Goal: Information Seeking & Learning: Learn about a topic

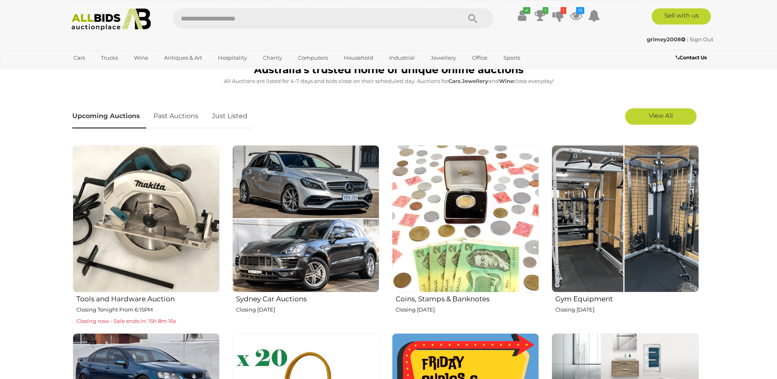
scroll to position [62, 0]
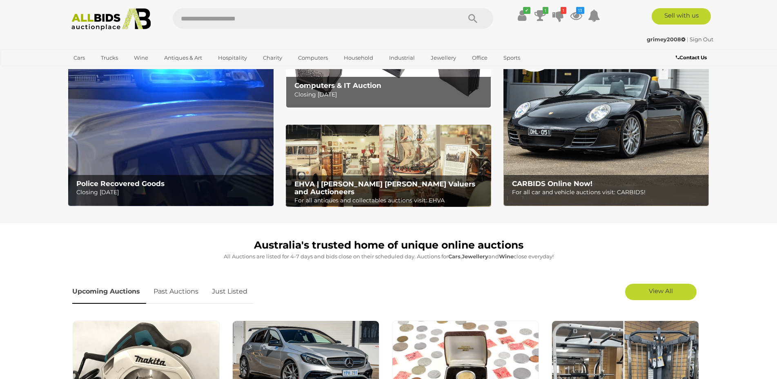
click at [477, 36] on div "grimey2008 | Sign Out" at bounding box center [388, 39] width 649 height 9
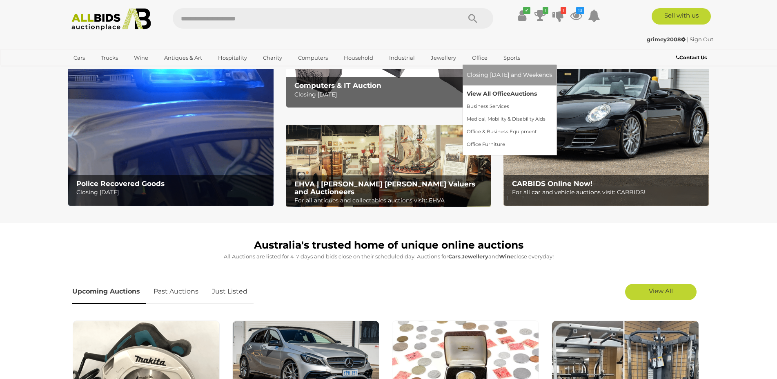
click at [478, 90] on link "View All Office Auctions" at bounding box center [510, 93] width 86 height 13
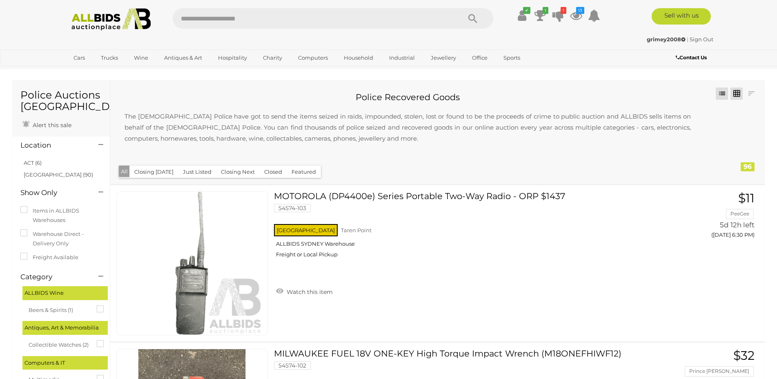
click at [734, 96] on link at bounding box center [737, 93] width 12 height 12
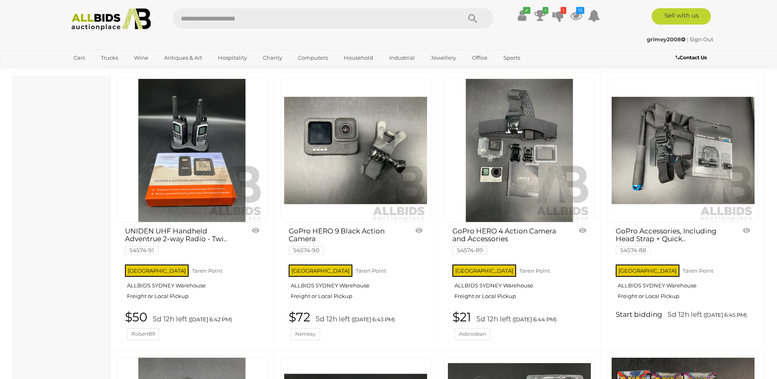
scroll to position [956, 0]
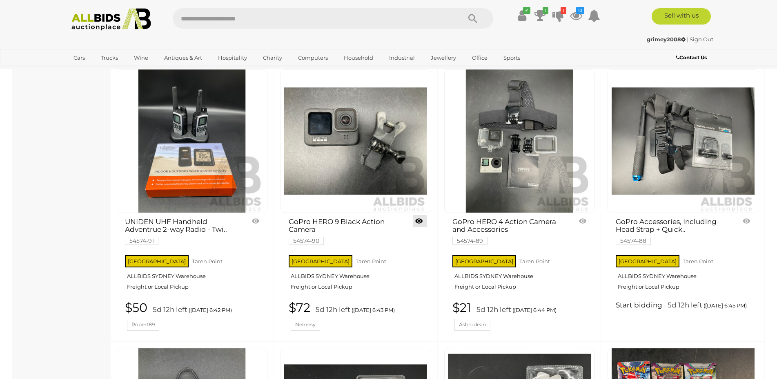
click at [418, 222] on link at bounding box center [419, 221] width 13 height 12
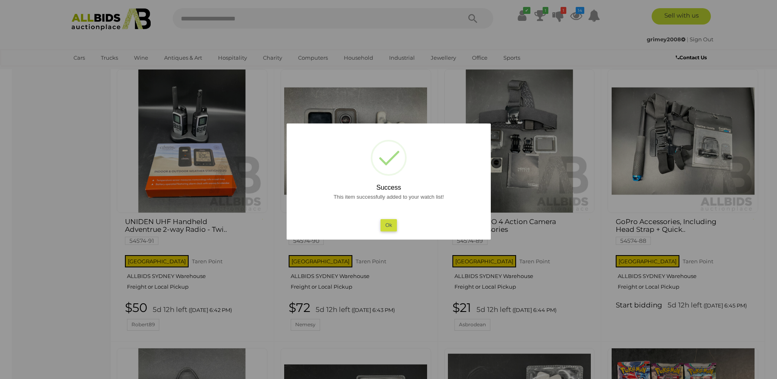
click at [393, 223] on button "Ok" at bounding box center [388, 225] width 17 height 12
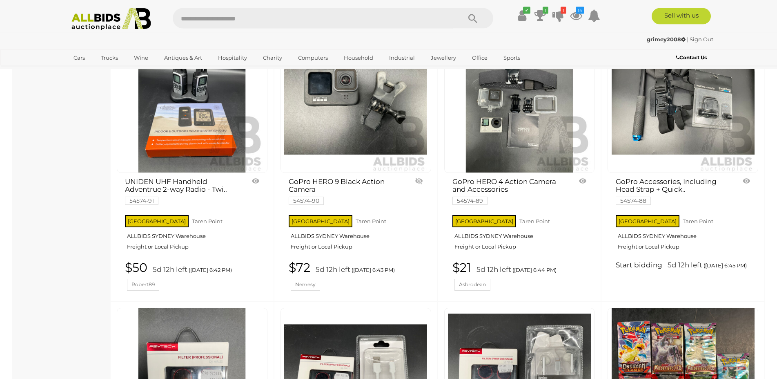
scroll to position [946, 0]
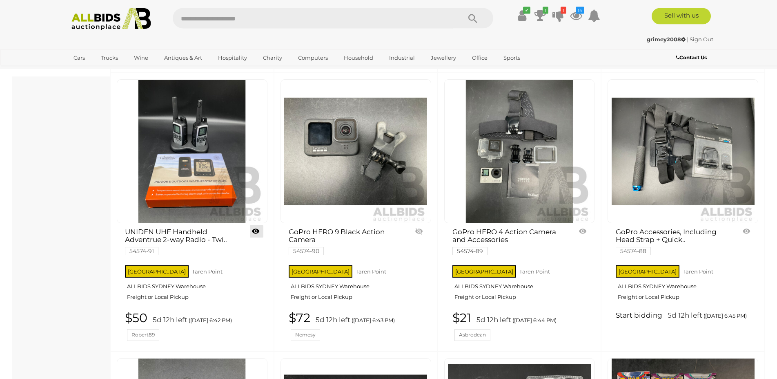
click at [255, 234] on link at bounding box center [256, 231] width 13 height 12
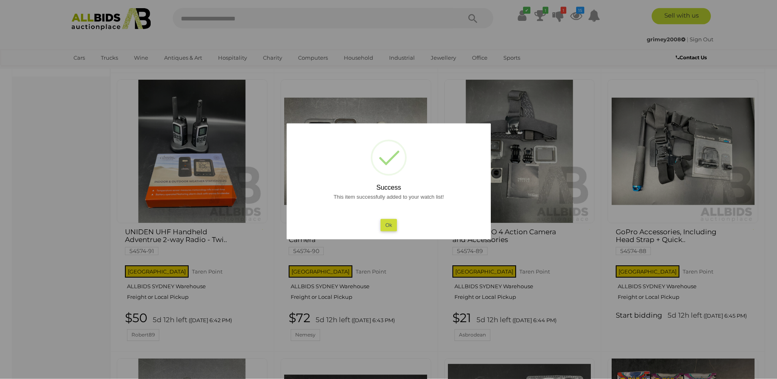
click at [388, 225] on button "Ok" at bounding box center [388, 225] width 17 height 12
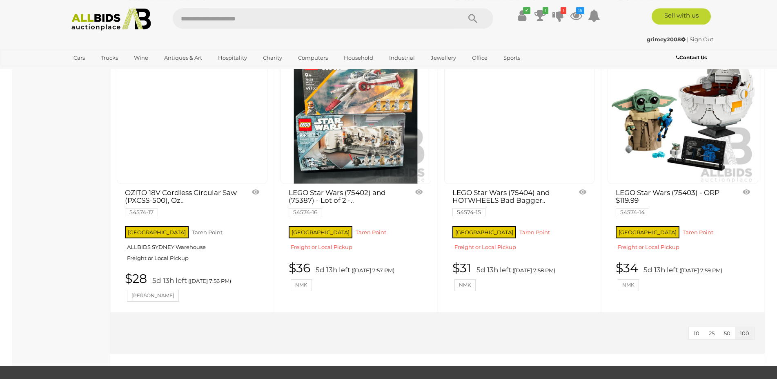
scroll to position [6642, 0]
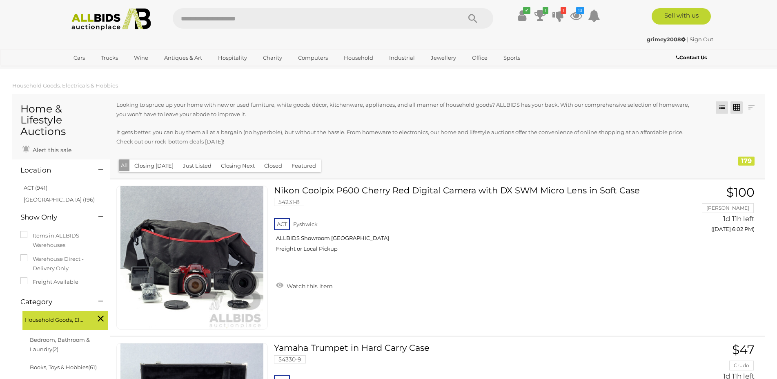
click at [738, 109] on link at bounding box center [737, 107] width 12 height 12
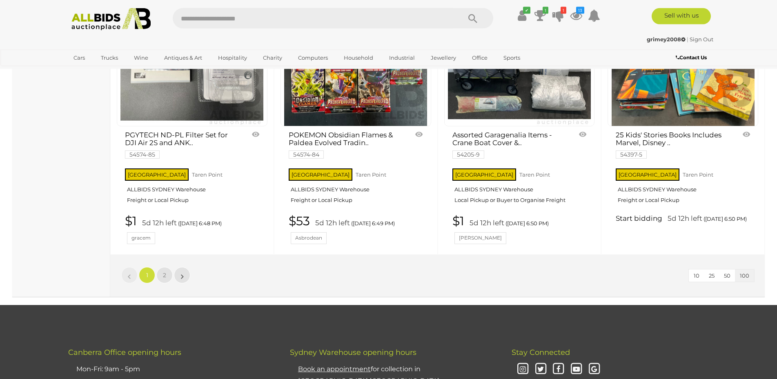
scroll to position [6980, 0]
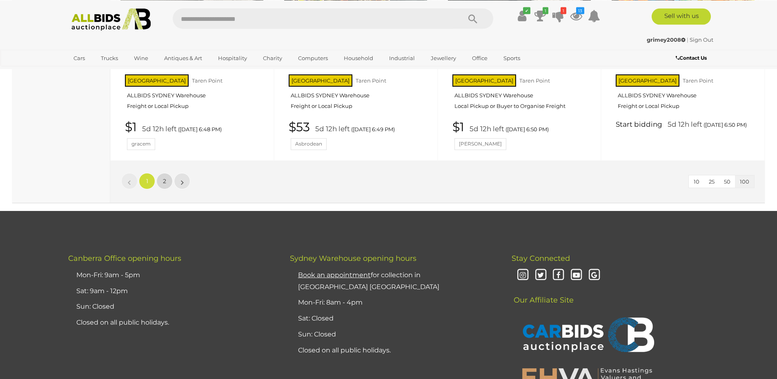
click at [161, 173] on link "2" at bounding box center [164, 181] width 16 height 16
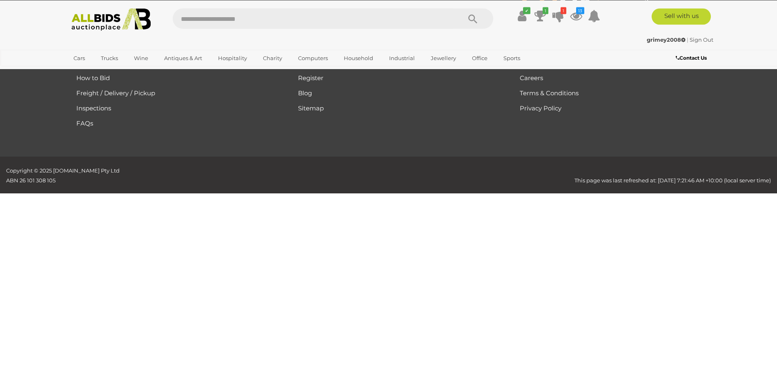
scroll to position [96, 0]
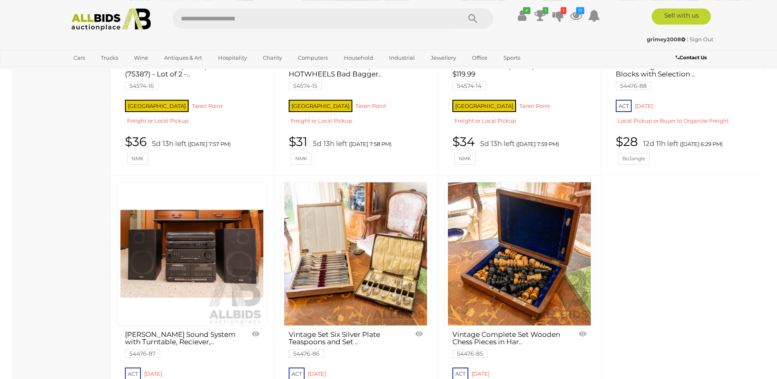
scroll to position [5386, 0]
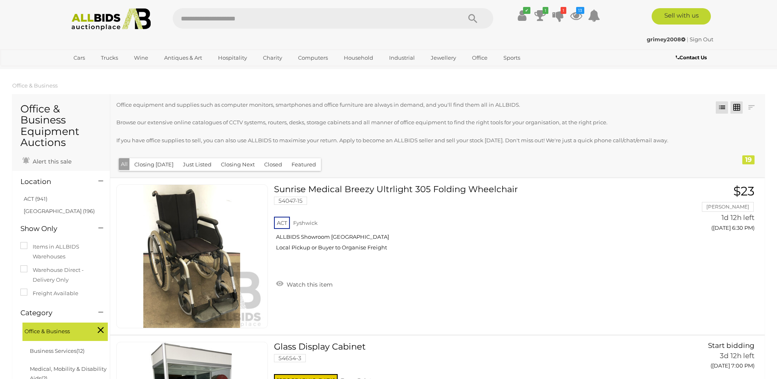
click at [731, 108] on link at bounding box center [737, 107] width 12 height 12
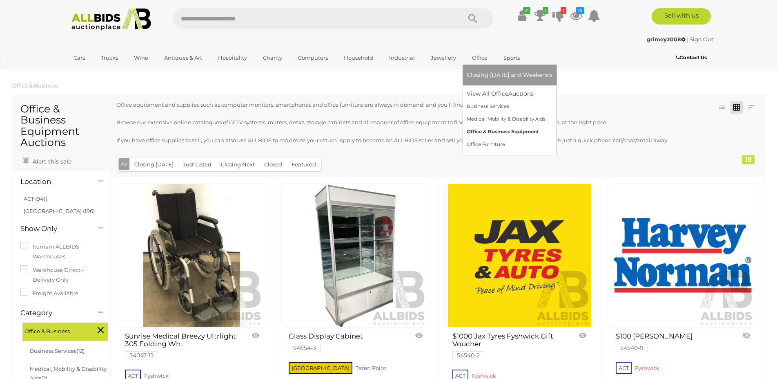
click at [530, 132] on link "Office & Business Equipment" at bounding box center [510, 131] width 86 height 13
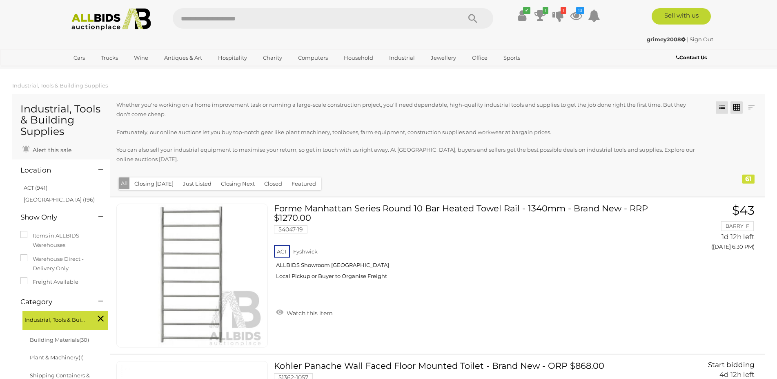
click at [739, 106] on link at bounding box center [737, 107] width 12 height 12
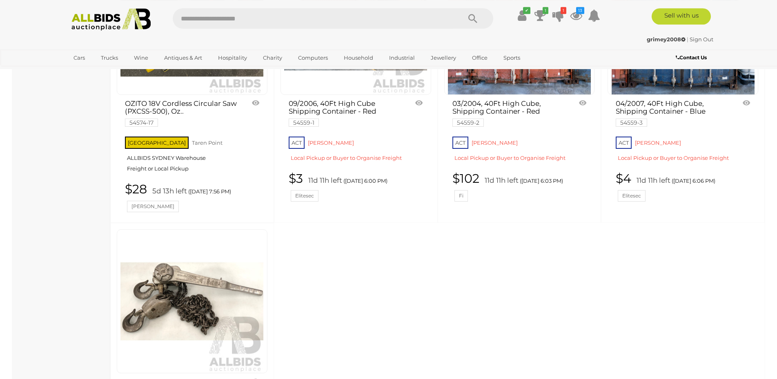
scroll to position [4289, 0]
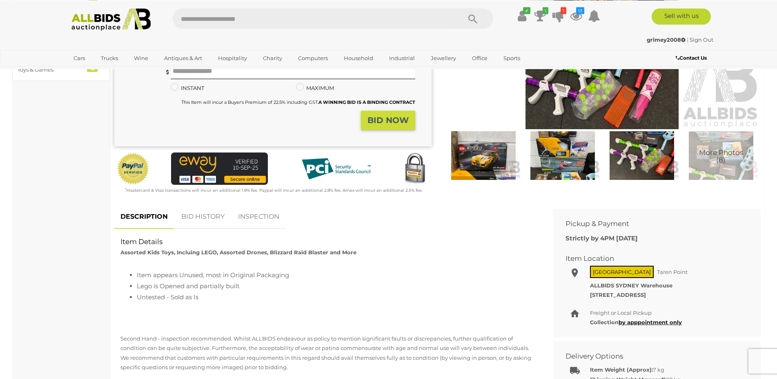
scroll to position [177, 0]
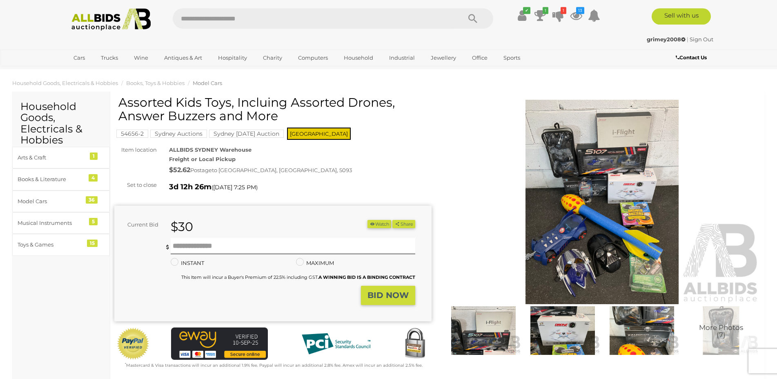
scroll to position [11, 0]
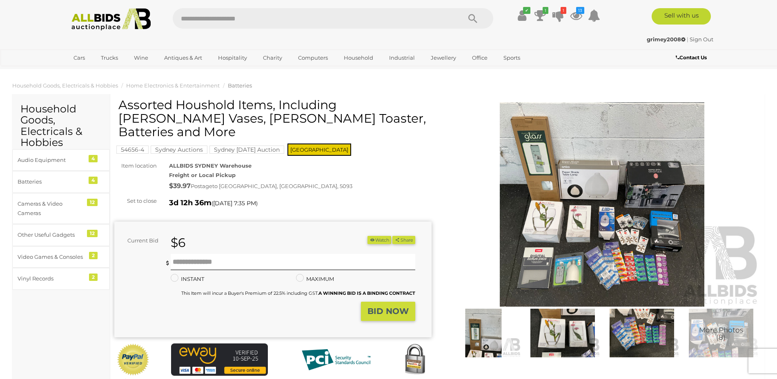
click at [660, 206] on img at bounding box center [602, 204] width 317 height 204
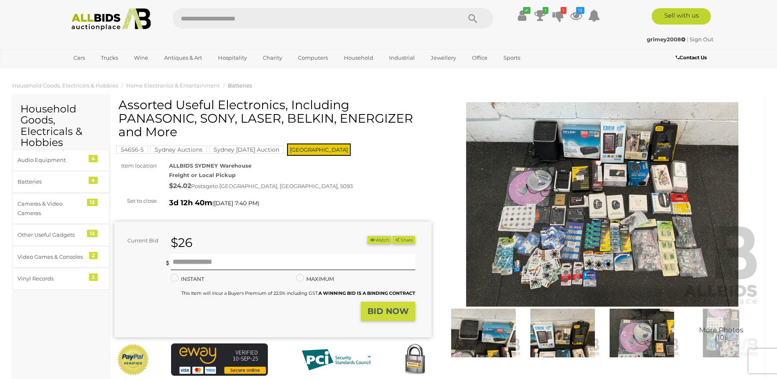
click at [534, 178] on img at bounding box center [602, 204] width 317 height 204
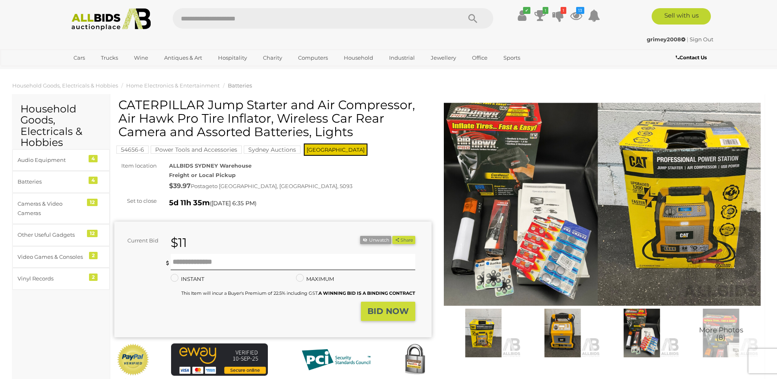
click at [572, 213] on img at bounding box center [602, 204] width 317 height 204
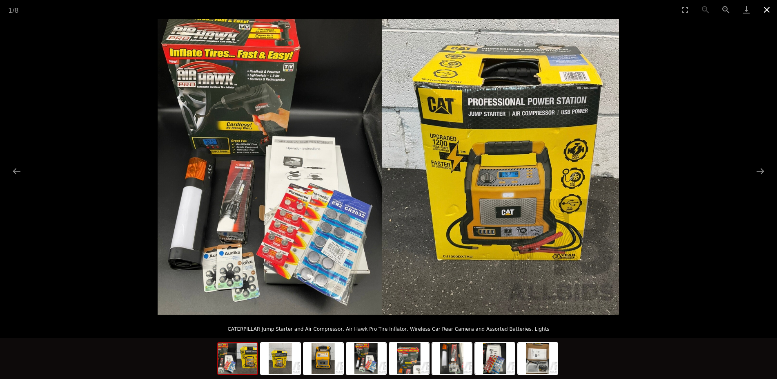
click at [767, 8] on button "Close gallery" at bounding box center [767, 9] width 20 height 19
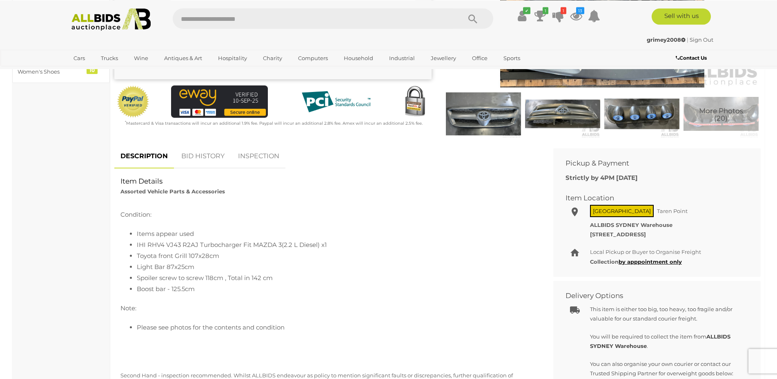
scroll to position [62, 0]
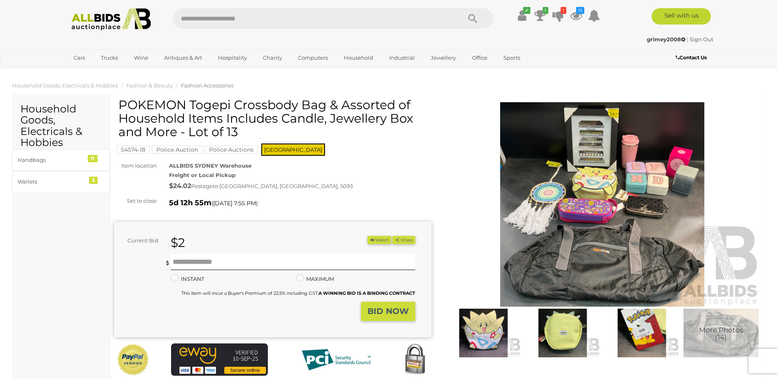
click at [562, 169] on img at bounding box center [602, 204] width 317 height 204
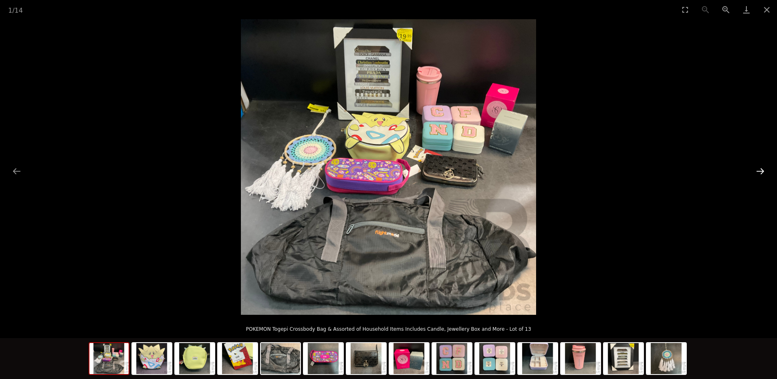
click at [758, 171] on button "Next slide" at bounding box center [760, 171] width 17 height 16
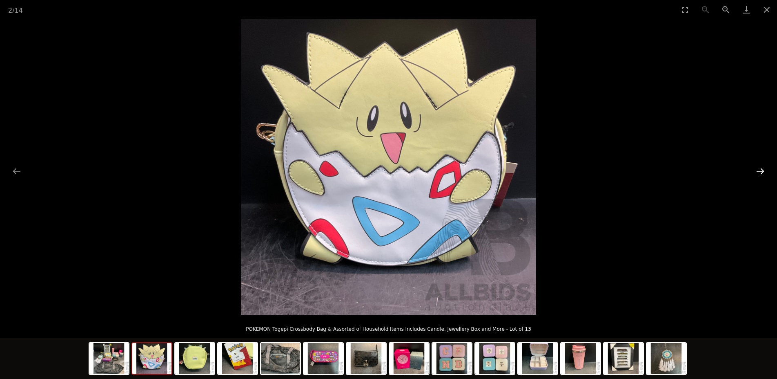
click at [758, 171] on button "Next slide" at bounding box center [760, 171] width 17 height 16
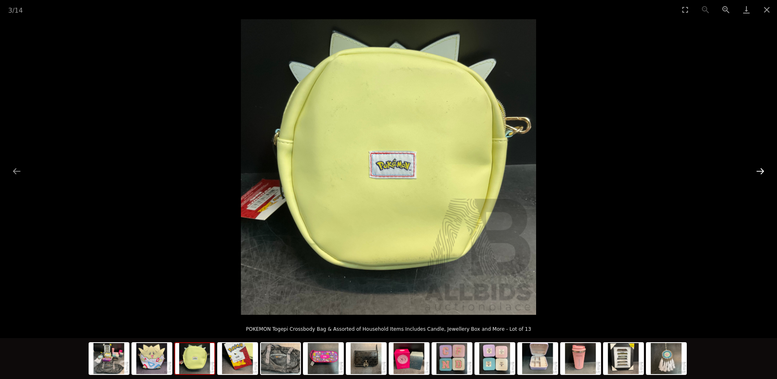
click at [761, 170] on button "Next slide" at bounding box center [760, 171] width 17 height 16
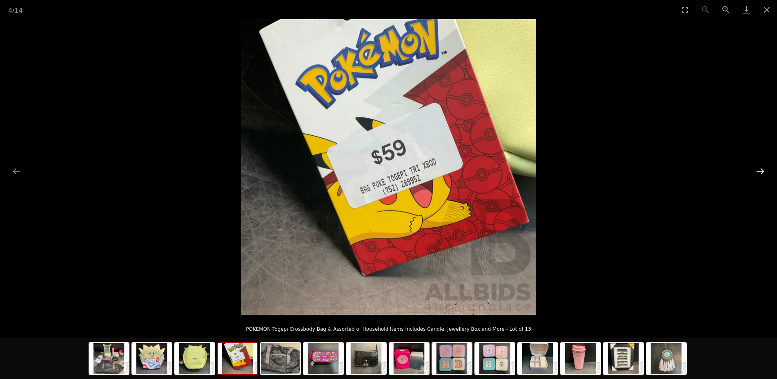
click at [761, 170] on button "Next slide" at bounding box center [760, 171] width 17 height 16
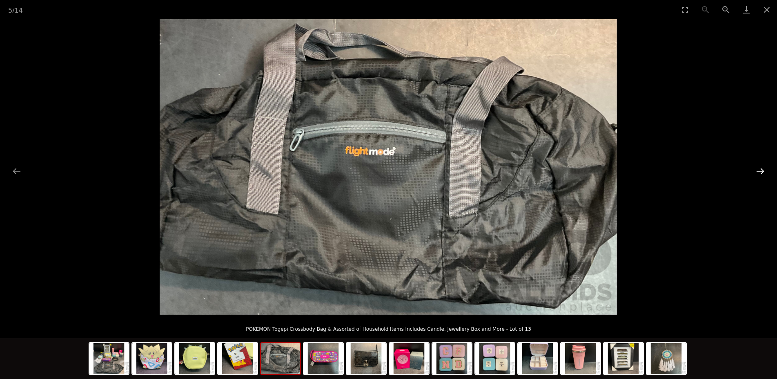
click at [761, 170] on button "Next slide" at bounding box center [760, 171] width 17 height 16
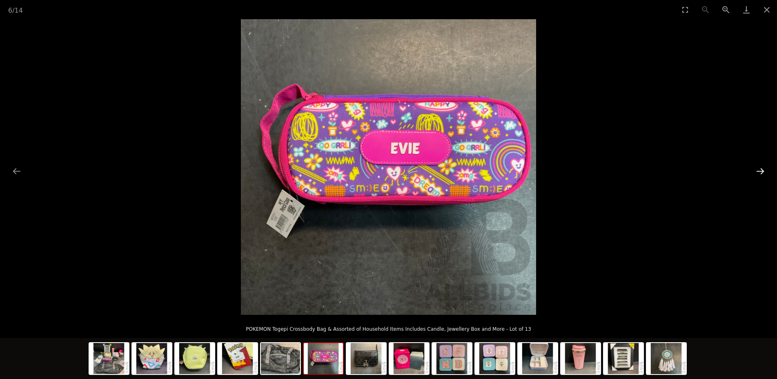
click at [761, 170] on button "Next slide" at bounding box center [760, 171] width 17 height 16
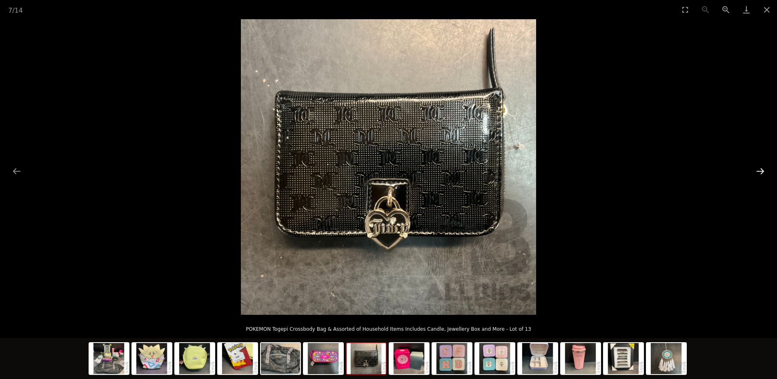
click at [761, 170] on button "Next slide" at bounding box center [760, 171] width 17 height 16
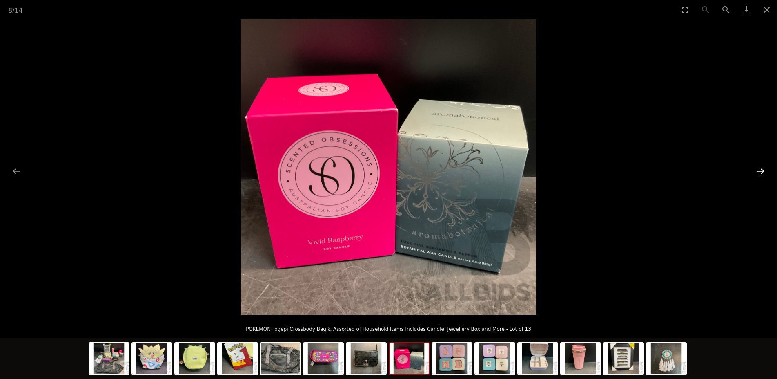
click at [761, 170] on button "Next slide" at bounding box center [760, 171] width 17 height 16
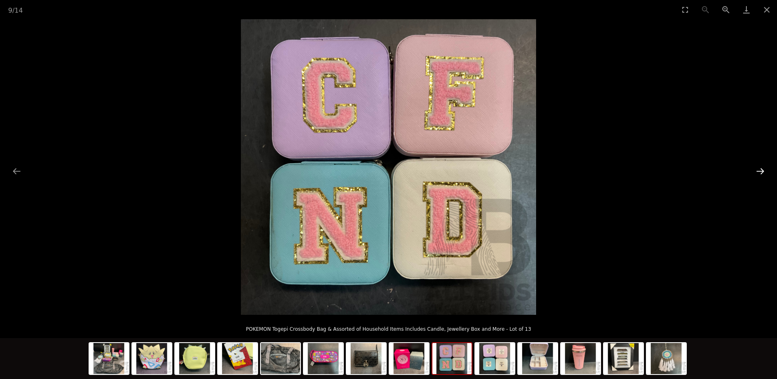
click at [761, 170] on button "Next slide" at bounding box center [760, 171] width 17 height 16
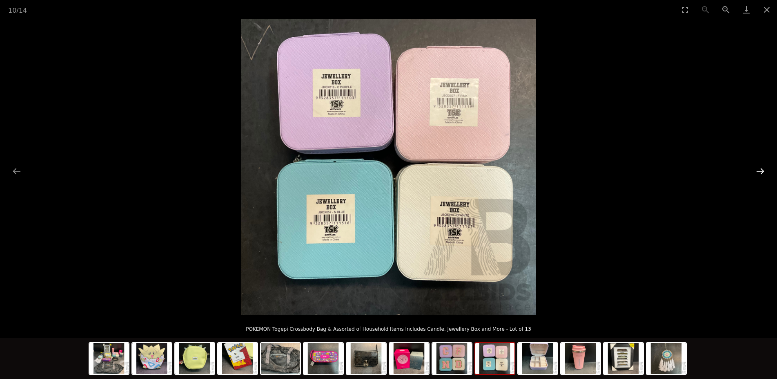
click at [761, 170] on button "Next slide" at bounding box center [760, 171] width 17 height 16
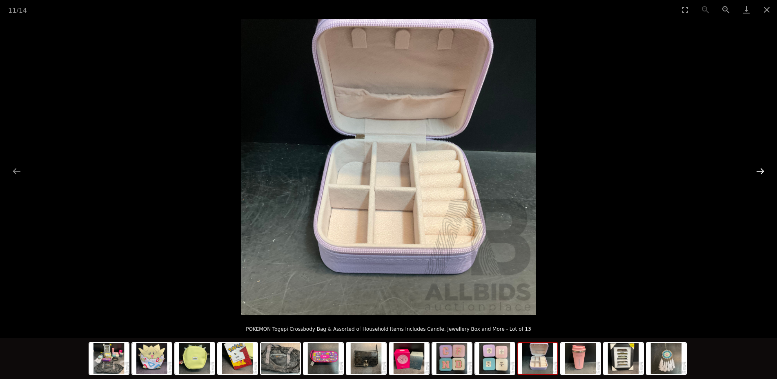
click at [761, 170] on button "Next slide" at bounding box center [760, 171] width 17 height 16
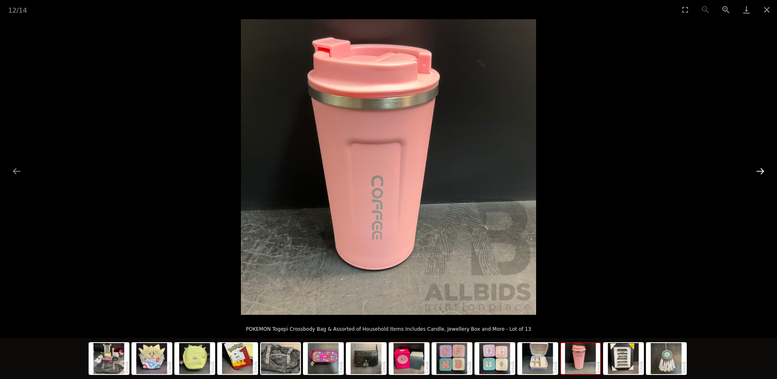
click at [761, 170] on button "Next slide" at bounding box center [760, 171] width 17 height 16
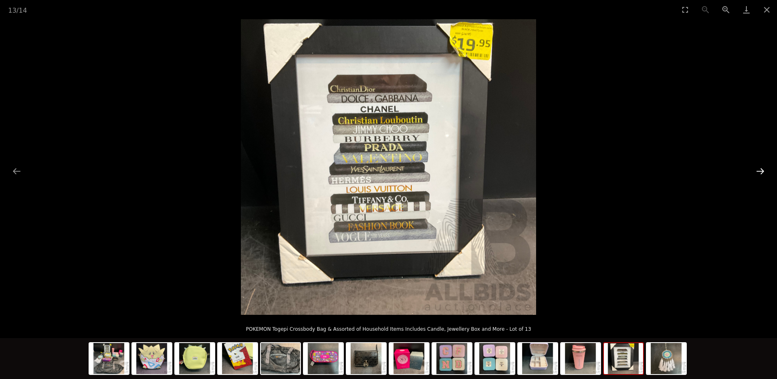
click at [761, 170] on button "Next slide" at bounding box center [760, 171] width 17 height 16
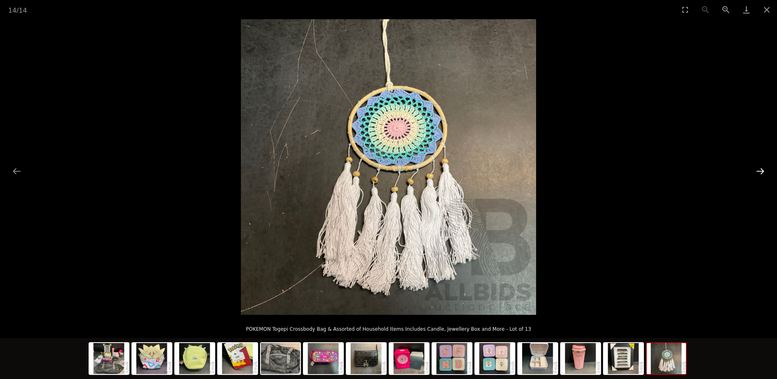
click at [761, 170] on button "Next slide" at bounding box center [760, 171] width 17 height 16
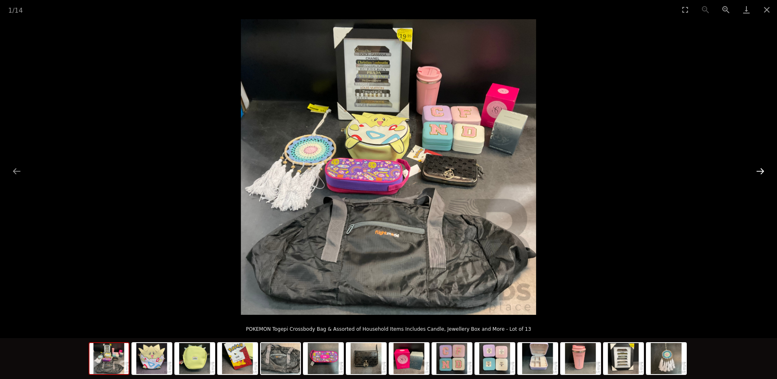
click at [761, 170] on button "Next slide" at bounding box center [760, 171] width 17 height 16
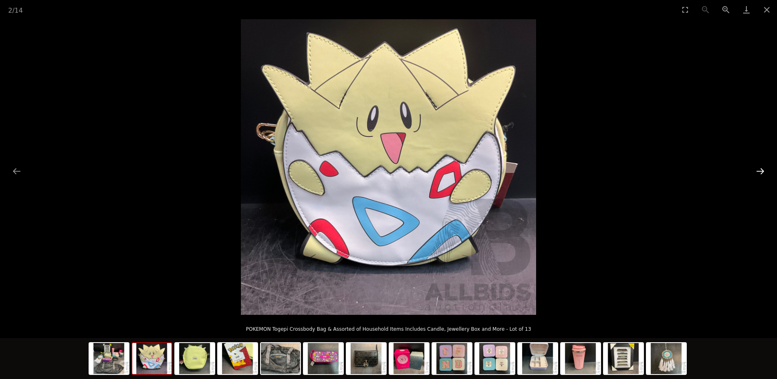
click at [761, 170] on button "Next slide" at bounding box center [760, 171] width 17 height 16
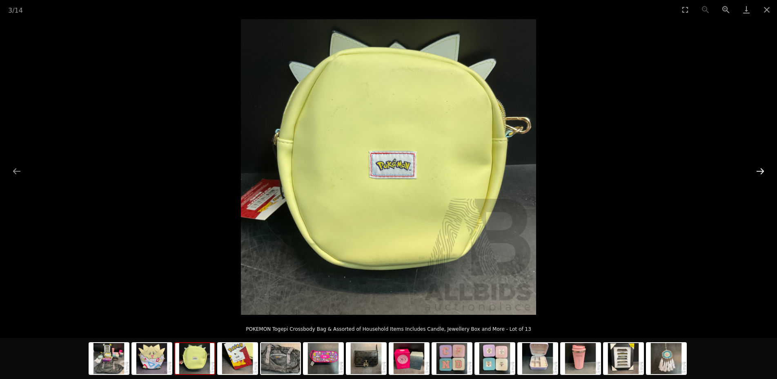
click at [761, 170] on button "Next slide" at bounding box center [760, 171] width 17 height 16
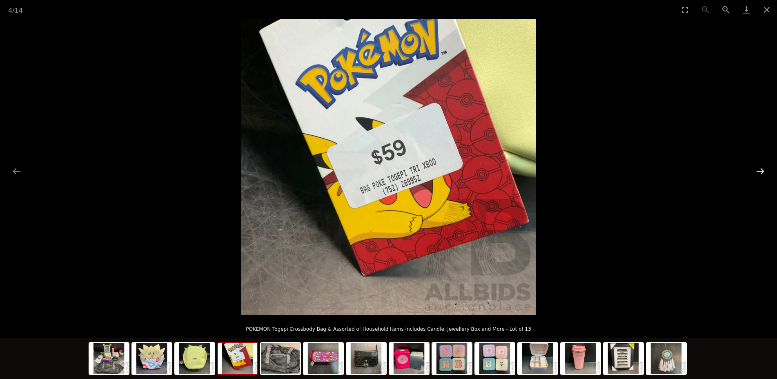
click at [761, 170] on button "Next slide" at bounding box center [760, 171] width 17 height 16
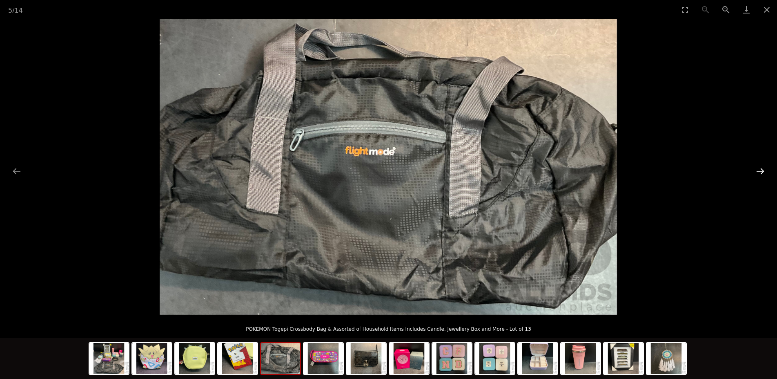
click at [761, 170] on button "Next slide" at bounding box center [760, 171] width 17 height 16
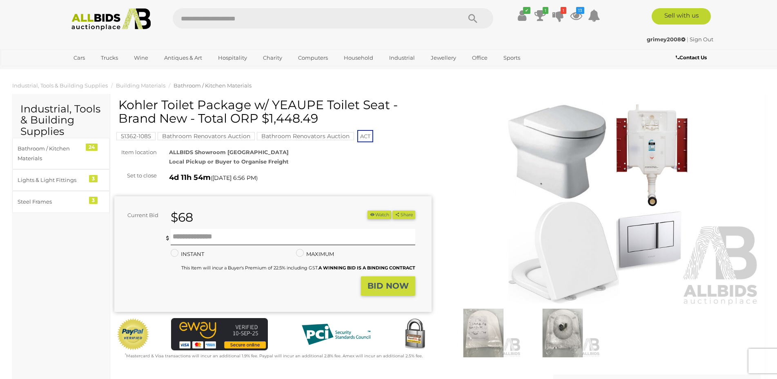
click at [583, 146] on img at bounding box center [602, 204] width 317 height 204
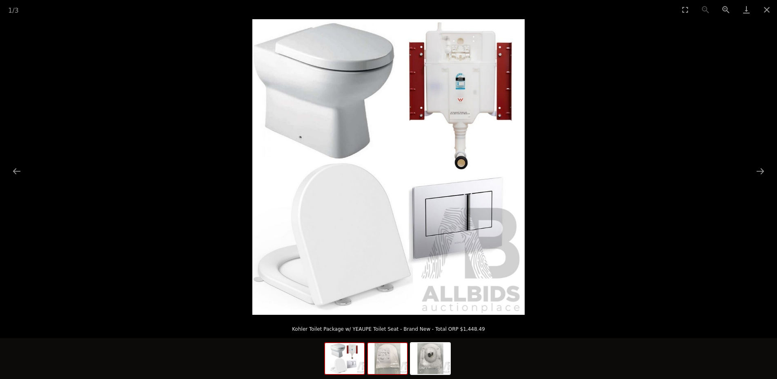
click at [391, 362] on img at bounding box center [387, 358] width 39 height 31
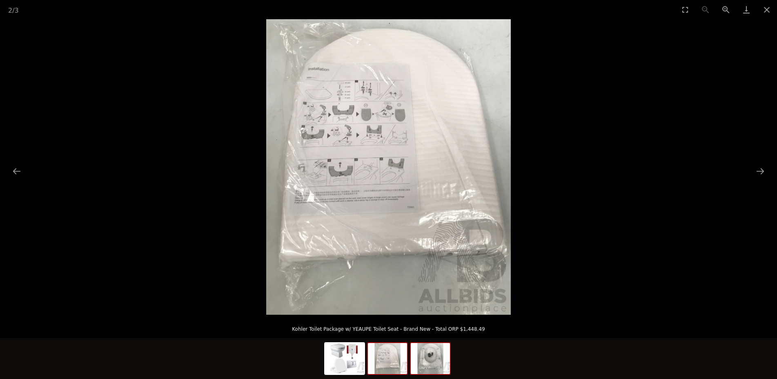
click at [436, 357] on img at bounding box center [430, 358] width 39 height 31
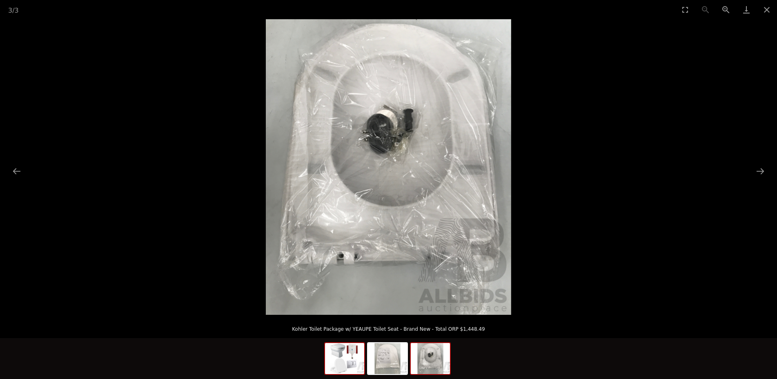
click at [348, 363] on img at bounding box center [344, 358] width 39 height 31
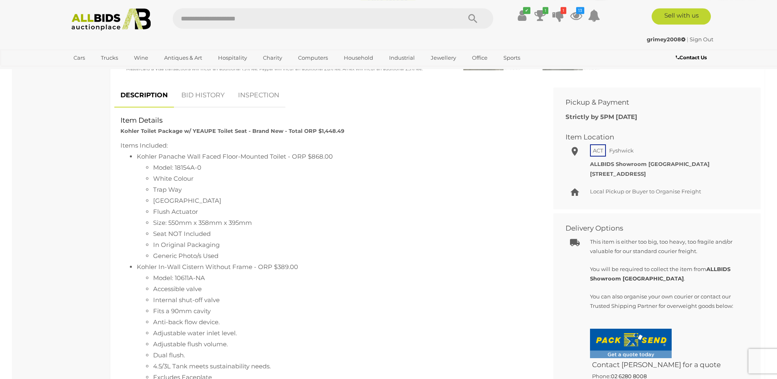
scroll to position [375, 0]
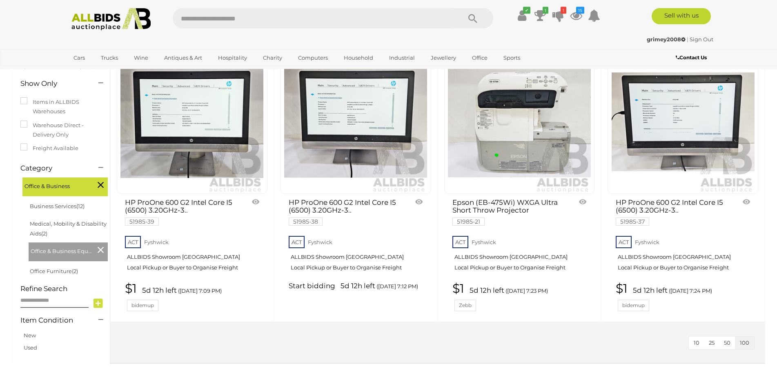
scroll to position [271, 0]
